Goal: Task Accomplishment & Management: Use online tool/utility

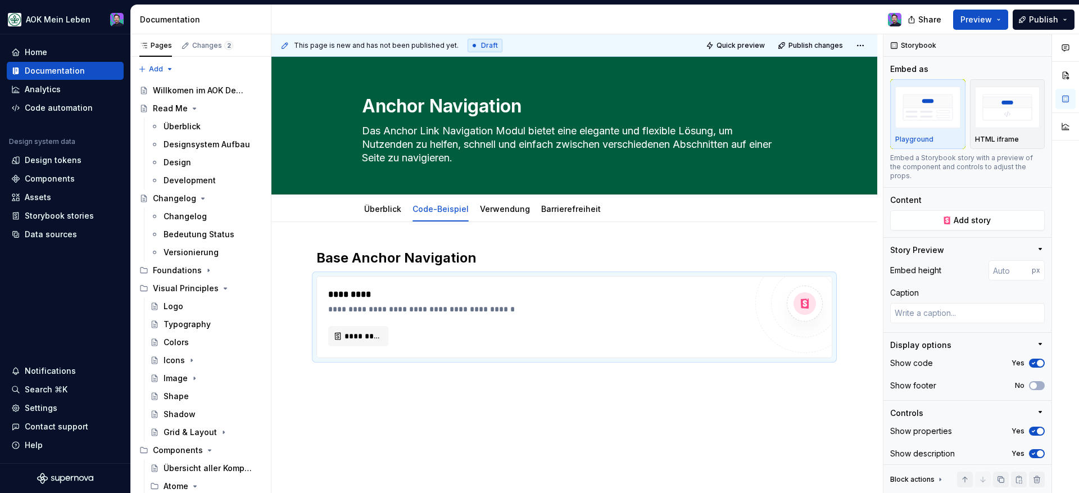
type textarea "*"
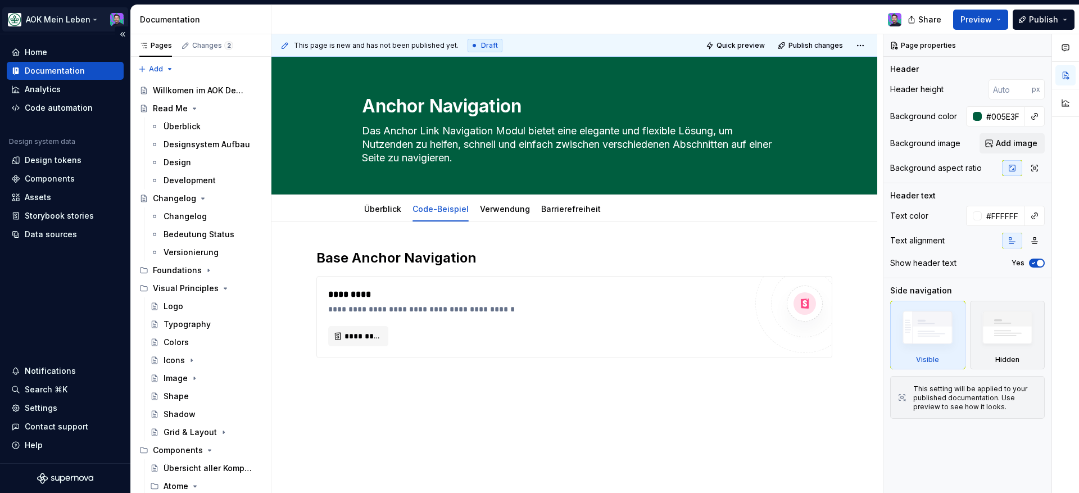
click at [43, 20] on html "AOK Mein Leben Home Documentation Analytics Code automation Design system data …" at bounding box center [539, 246] width 1079 height 493
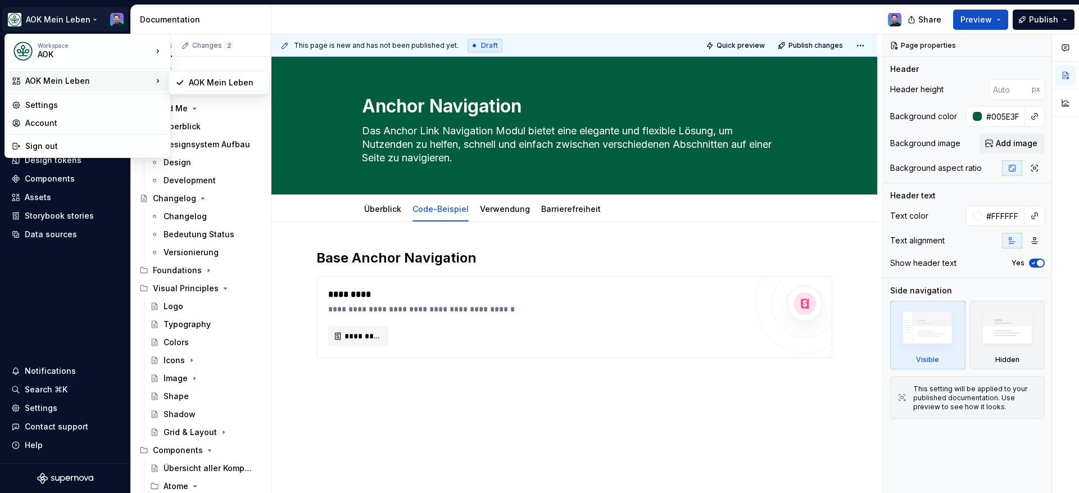
click at [55, 79] on div "AOK Mein Leben" at bounding box center [88, 80] width 127 height 11
click at [49, 55] on div "AOK" at bounding box center [86, 54] width 96 height 11
click at [189, 45] on div "AOK" at bounding box center [225, 48] width 73 height 11
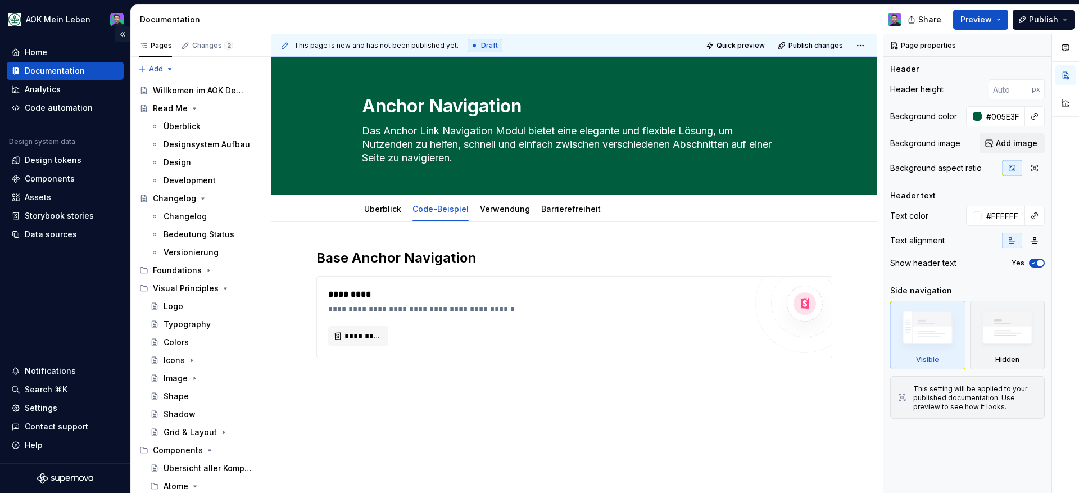
click at [126, 34] on button "Collapse sidebar" at bounding box center [123, 34] width 16 height 16
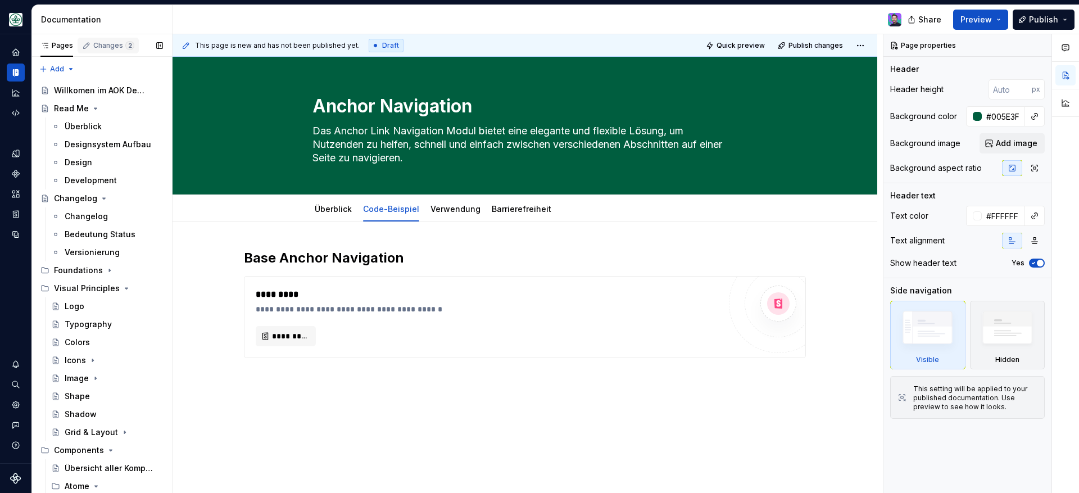
click at [114, 43] on div "Changes 2" at bounding box center [113, 45] width 41 height 9
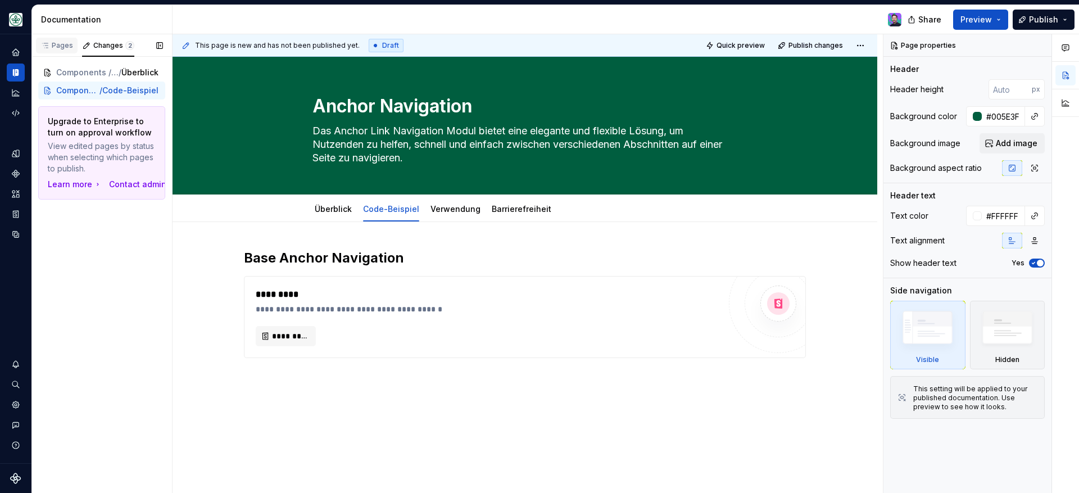
click at [56, 46] on div "Pages" at bounding box center [56, 45] width 33 height 9
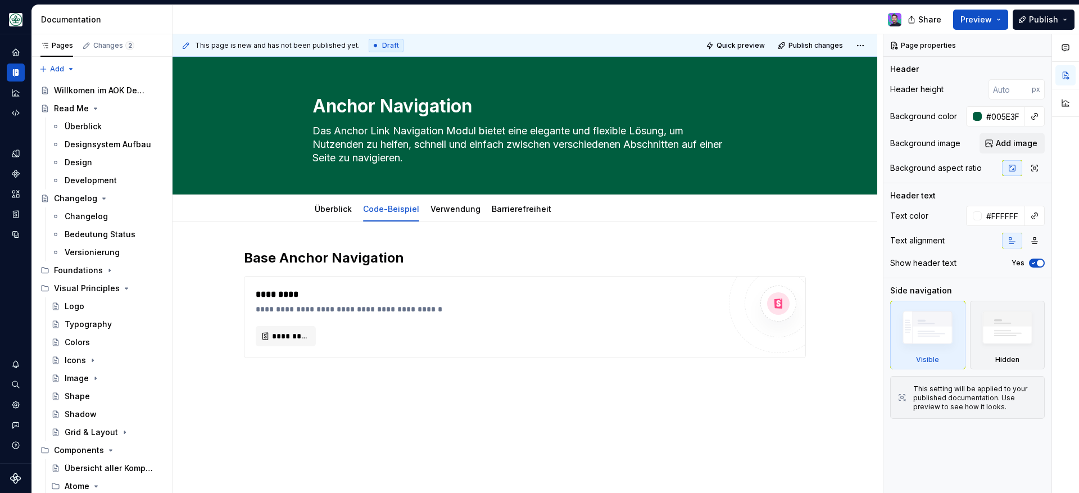
type textarea "*"
